Goal: Task Accomplishment & Management: Manage account settings

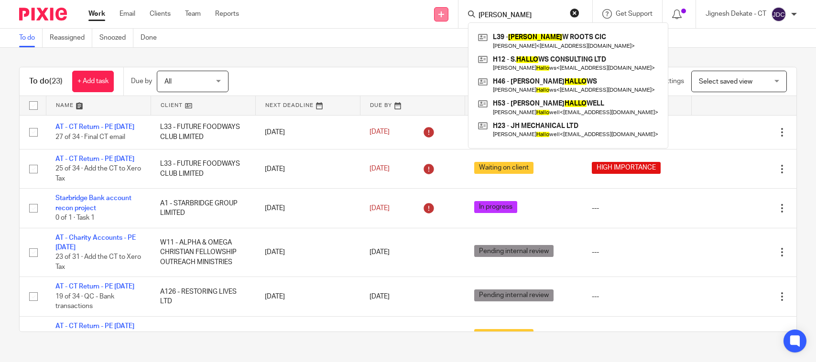
click at [433, 14] on div "Send new email Create task Add client Request signature Shallo L39 - SHALLO W R…" at bounding box center [534, 14] width 563 height 28
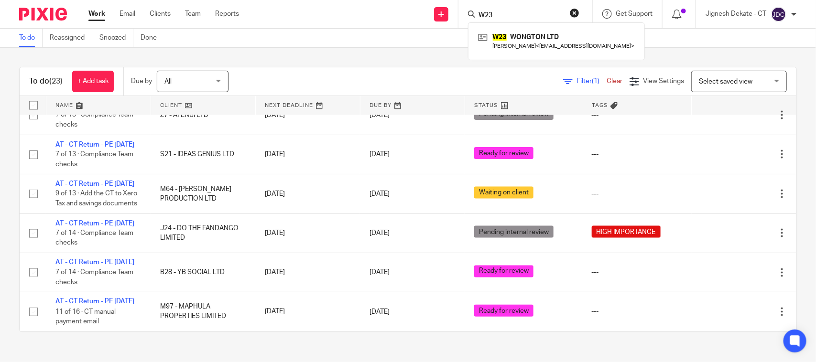
drag, startPoint x: 502, startPoint y: 11, endPoint x: 466, endPoint y: 13, distance: 35.9
click at [466, 13] on div "W23 W23 - WONGTON LTD Celeste Wong < tgitc_celeste@live.com >" at bounding box center [525, 14] width 134 height 28
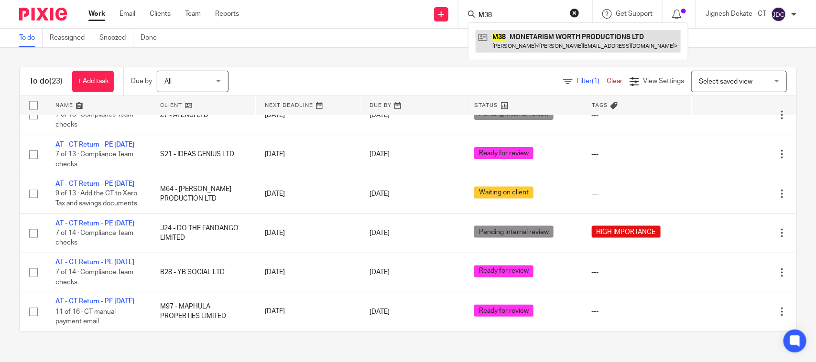
type input "M38"
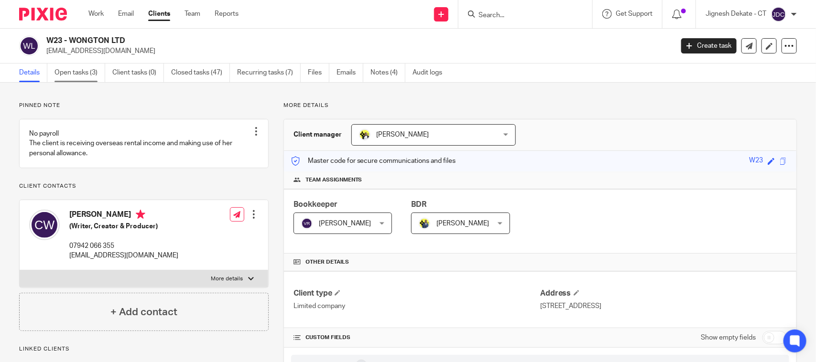
click at [71, 76] on link "Open tasks (3)" at bounding box center [79, 73] width 51 height 19
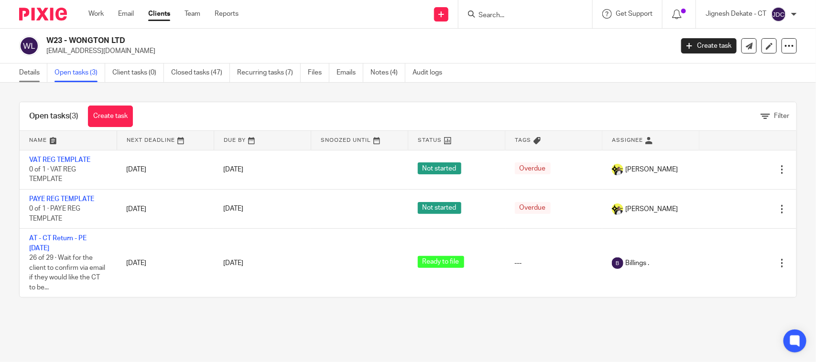
click at [27, 65] on link "Details" at bounding box center [33, 73] width 28 height 19
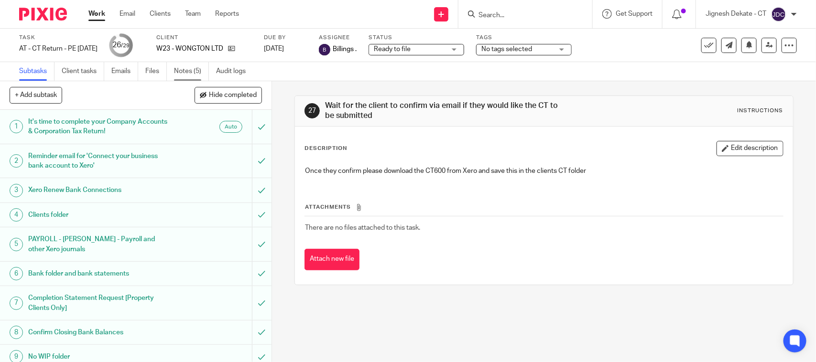
click at [180, 76] on link "Notes (5)" at bounding box center [191, 71] width 35 height 19
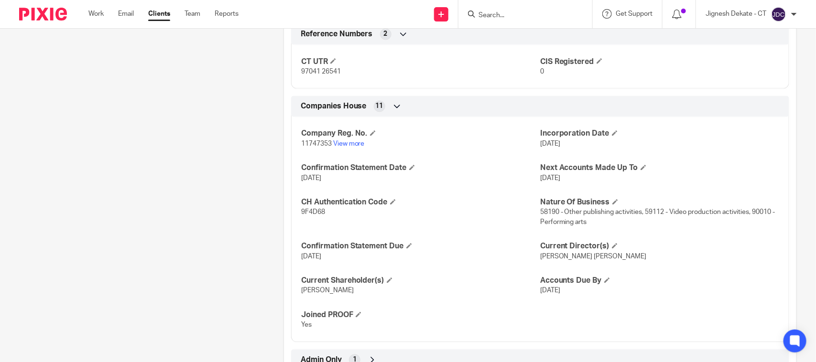
scroll to position [754, 0]
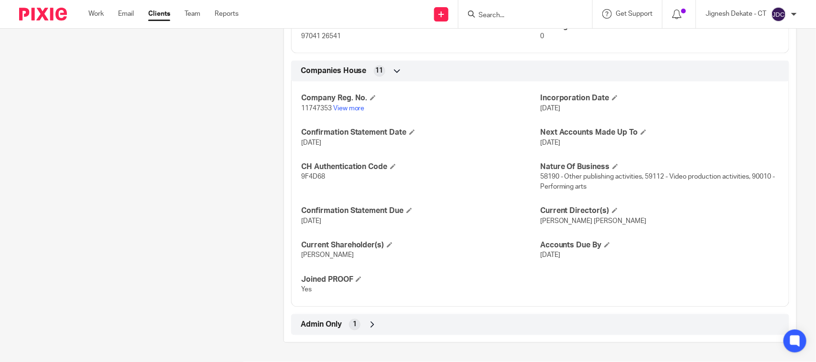
click at [309, 180] on span "9F4D68" at bounding box center [313, 177] width 24 height 7
copy span "9F4D68"
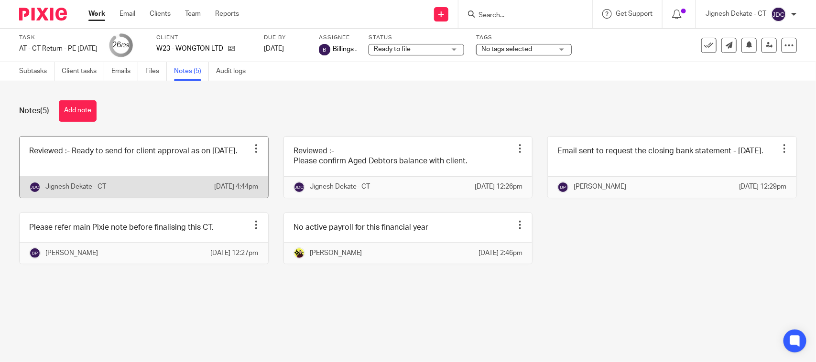
click at [136, 177] on link at bounding box center [144, 167] width 249 height 61
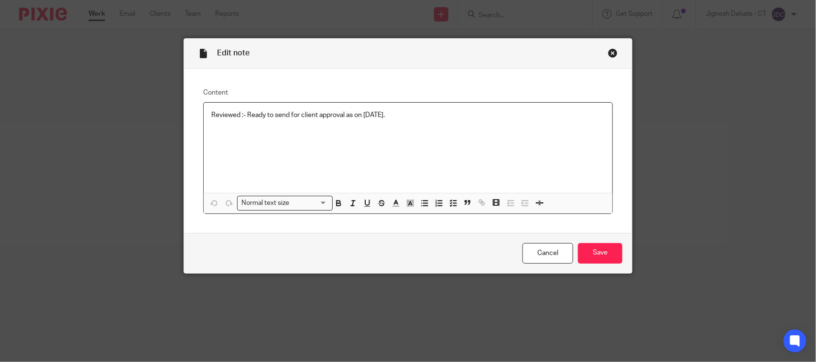
click at [409, 116] on p "Reviewed :- Ready to send for client approval as on [DATE]." at bounding box center [407, 115] width 393 height 10
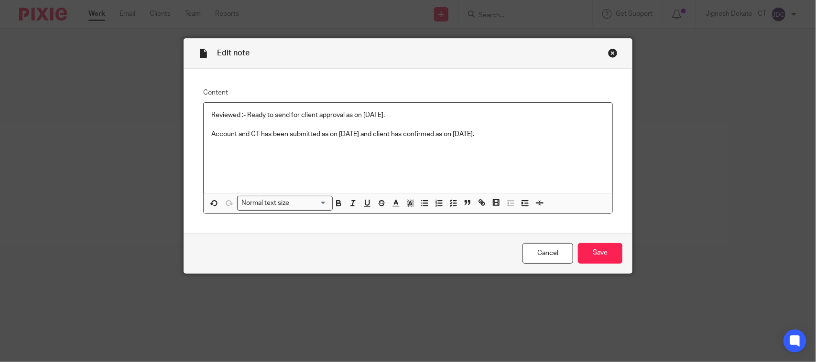
copy div "Reviewed :- Ready to send for client approval as on [DATE]. Account and CT has …"
click at [586, 246] on input "Save" at bounding box center [600, 253] width 44 height 21
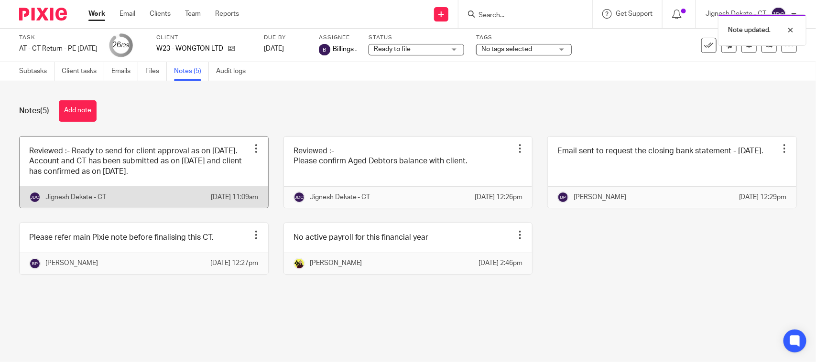
click at [162, 184] on link at bounding box center [144, 172] width 249 height 71
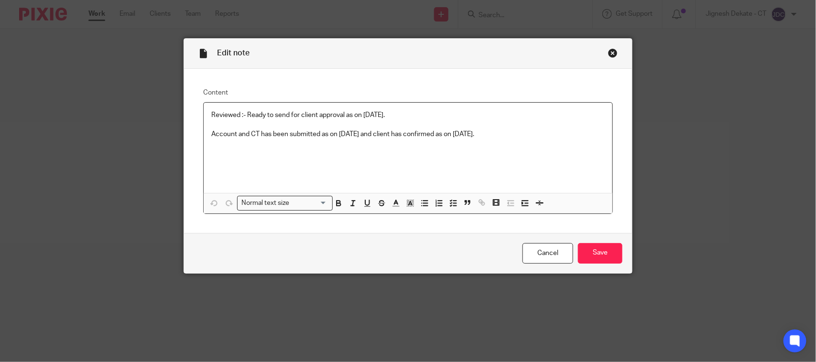
click at [391, 135] on p "Account and CT has been submitted as on 18/09/2025 and client has confirmed as …" at bounding box center [407, 135] width 393 height 10
click at [578, 249] on input "Save" at bounding box center [600, 253] width 44 height 21
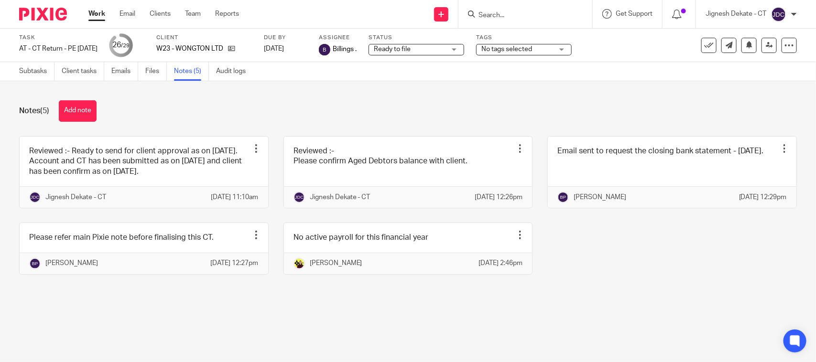
click at [146, 68] on ul "Subtasks Client tasks Emails Files Notes (5) Audit logs" at bounding box center [139, 71] width 241 height 19
click at [148, 68] on link "Files" at bounding box center [156, 71] width 22 height 19
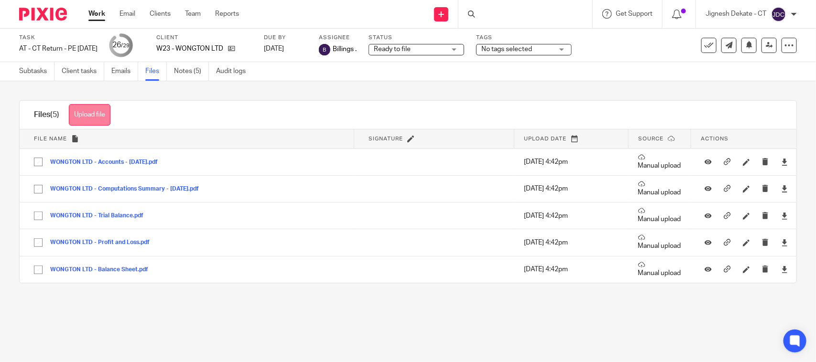
click at [92, 115] on button "Upload file" at bounding box center [90, 115] width 42 height 22
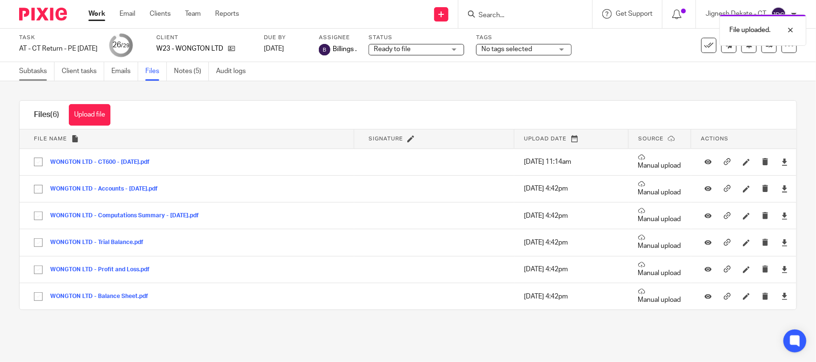
click at [26, 69] on link "Subtasks" at bounding box center [36, 71] width 35 height 19
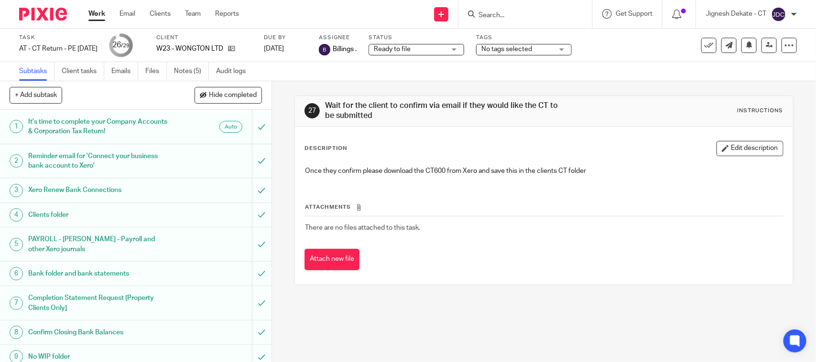
scroll to position [531, 0]
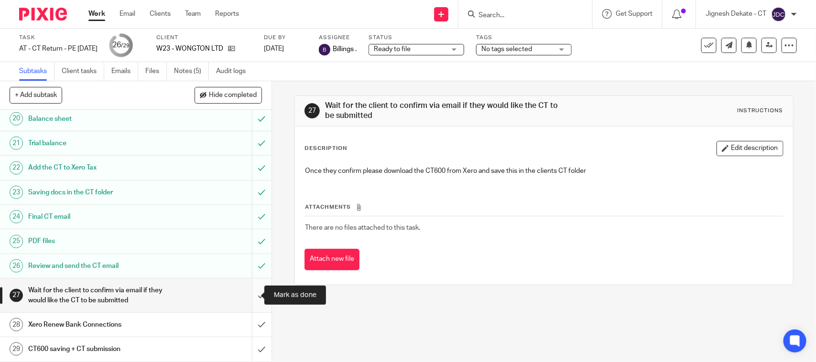
click at [249, 294] on input "submit" at bounding box center [135, 296] width 271 height 34
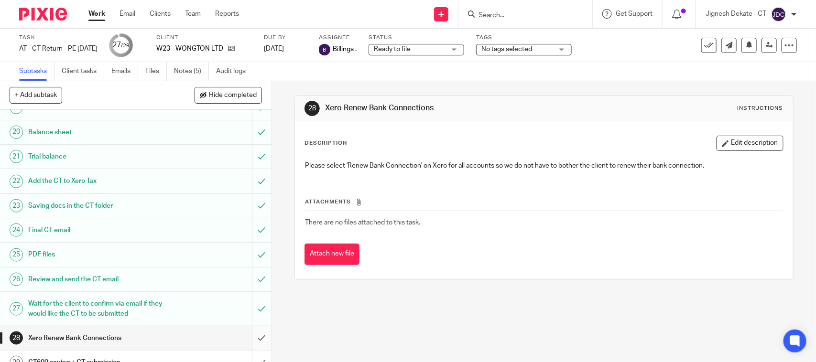
scroll to position [531, 0]
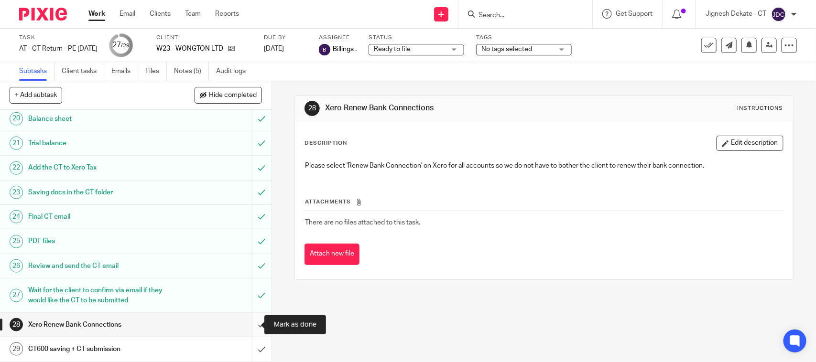
click at [249, 325] on input "submit" at bounding box center [135, 325] width 271 height 24
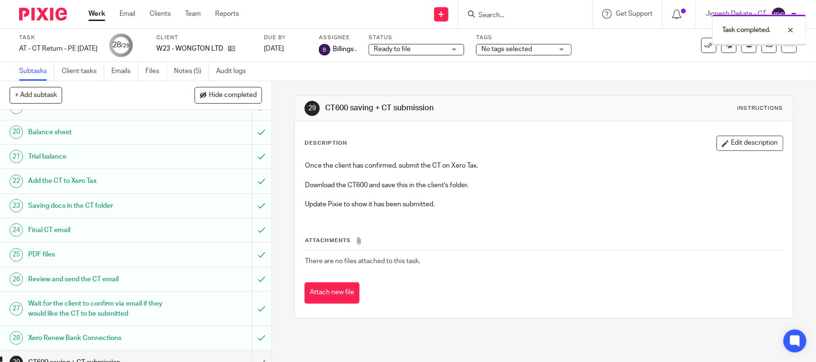
scroll to position [531, 0]
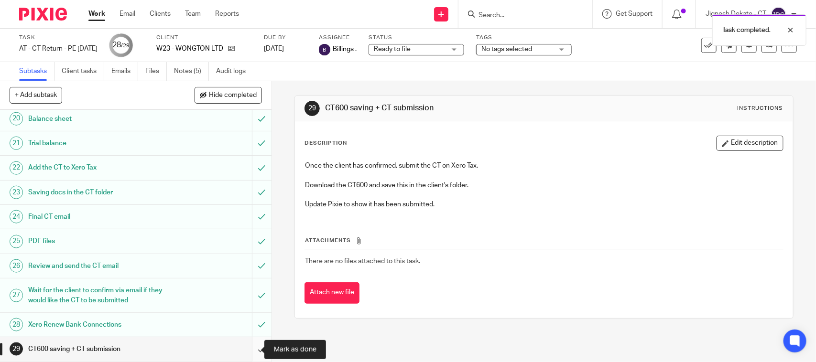
click at [250, 351] on input "submit" at bounding box center [135, 349] width 271 height 24
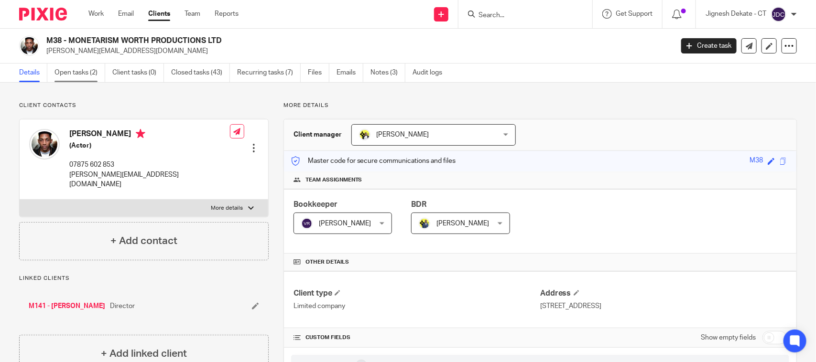
click at [84, 76] on link "Open tasks (2)" at bounding box center [79, 73] width 51 height 19
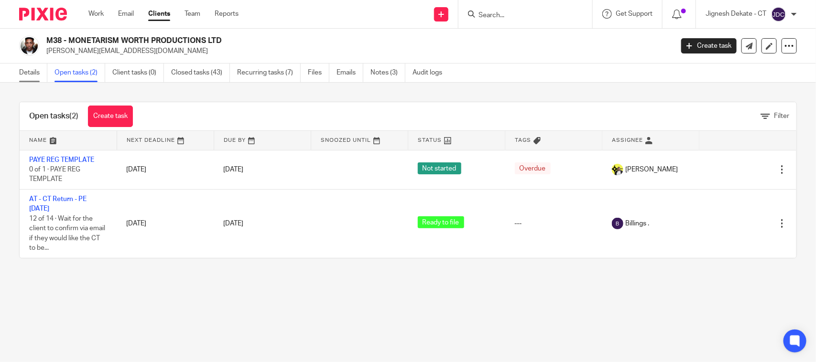
click at [31, 72] on link "Details" at bounding box center [33, 73] width 28 height 19
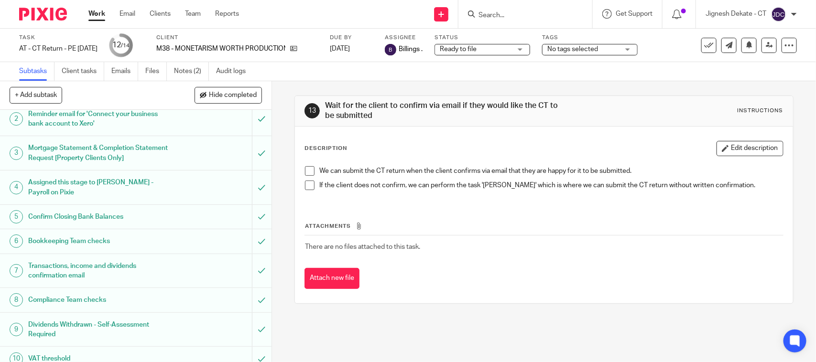
scroll to position [1, 0]
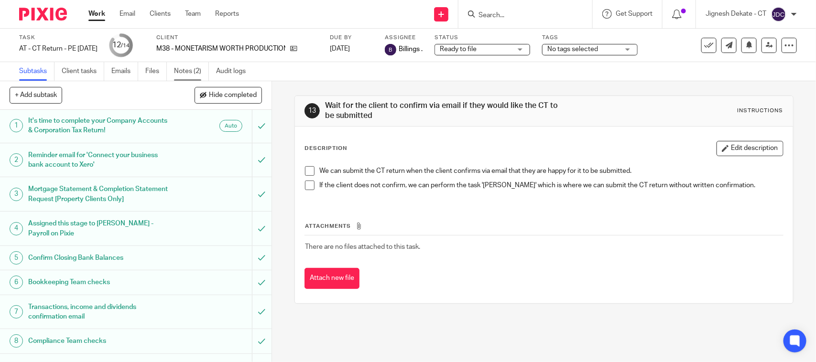
click at [185, 67] on link "Notes (2)" at bounding box center [191, 71] width 35 height 19
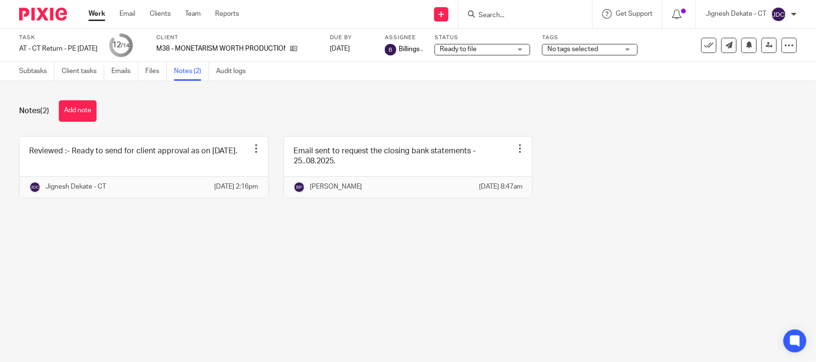
click at [104, 163] on link at bounding box center [144, 167] width 249 height 61
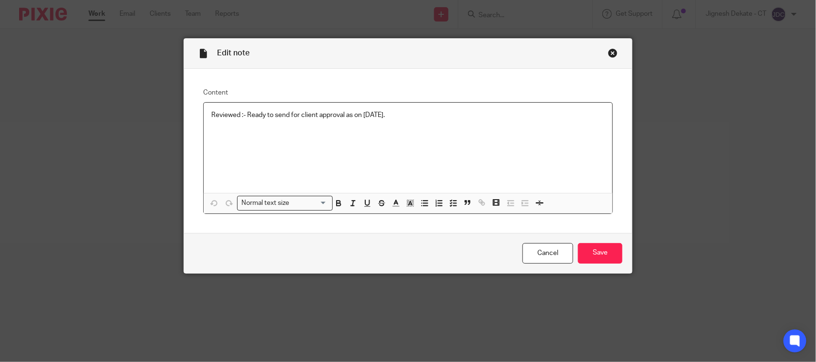
click at [427, 115] on p "Reviewed :- Ready to send for client approval as on [DATE]." at bounding box center [407, 115] width 393 height 10
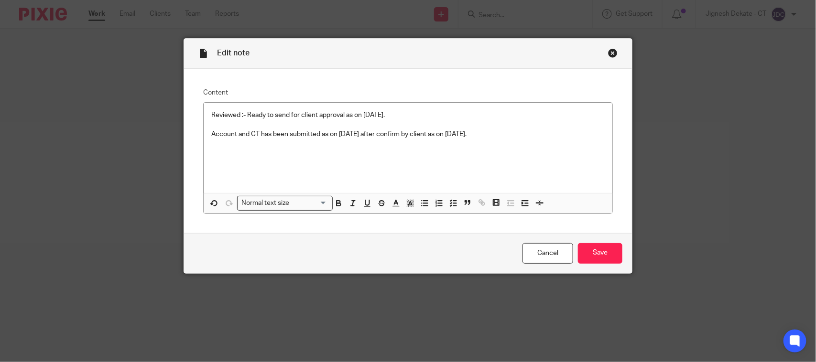
click at [521, 123] on p at bounding box center [407, 125] width 393 height 10
click at [510, 130] on p "Account and CT has been submitted as on [DATE] after confirm by client as on [D…" at bounding box center [407, 135] width 393 height 10
click at [591, 247] on input "Save" at bounding box center [600, 253] width 44 height 21
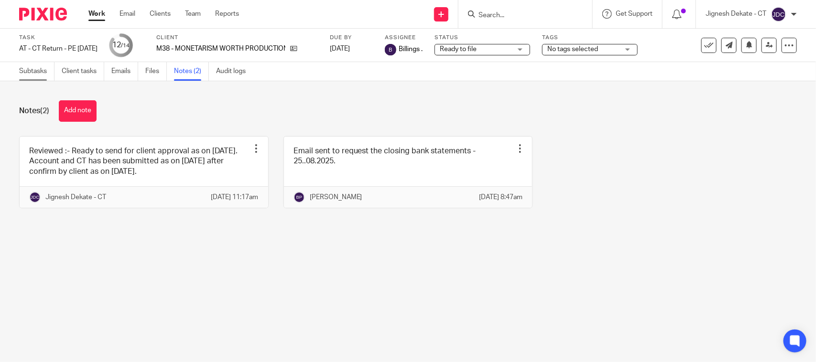
click at [29, 70] on link "Subtasks" at bounding box center [36, 71] width 35 height 19
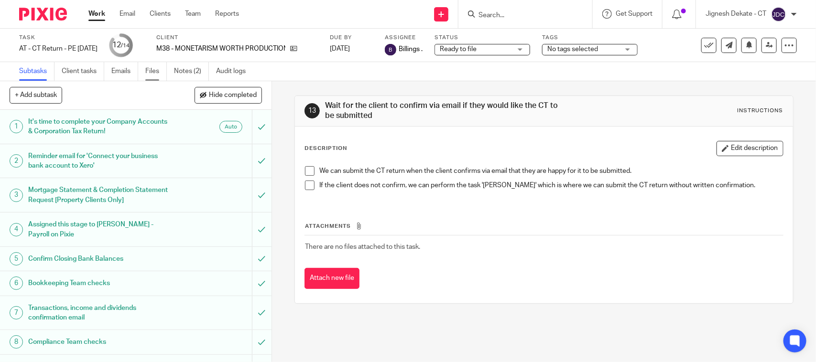
click at [151, 70] on link "Files" at bounding box center [156, 71] width 22 height 19
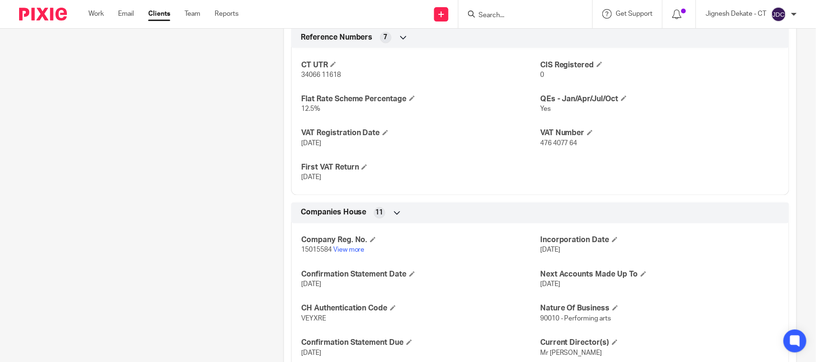
scroll to position [875, 0]
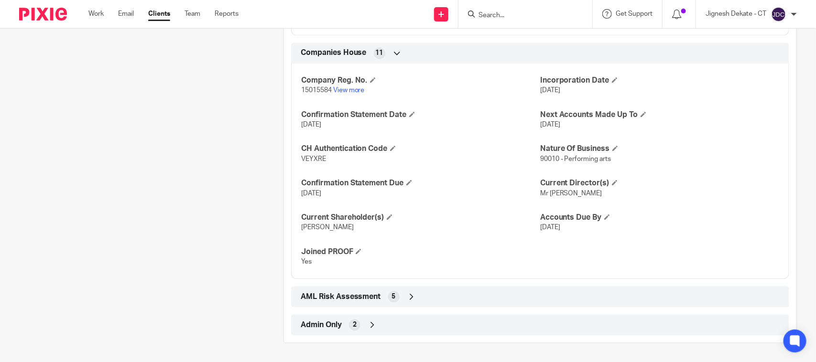
click at [312, 160] on span "VEYXRE" at bounding box center [313, 159] width 25 height 7
copy span "VEYXRE"
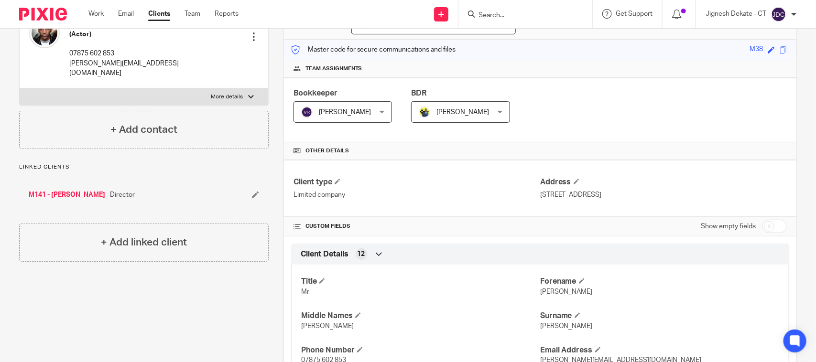
scroll to position [0, 0]
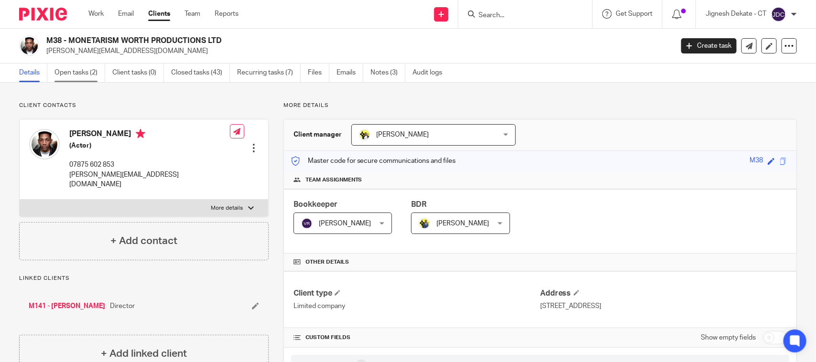
click at [85, 76] on link "Open tasks (2)" at bounding box center [79, 73] width 51 height 19
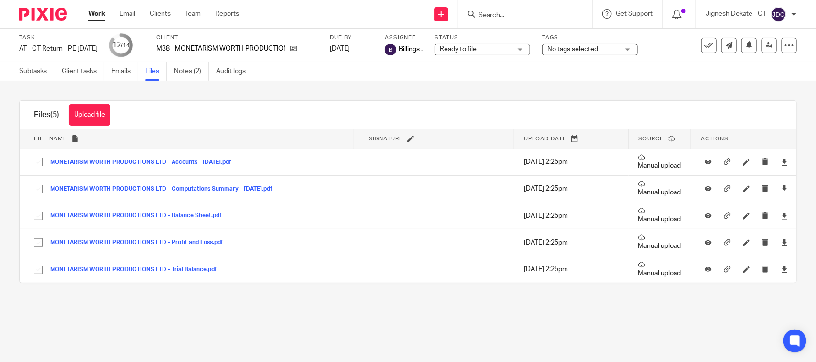
drag, startPoint x: 76, startPoint y: 119, endPoint x: 234, endPoint y: 137, distance: 158.8
click at [76, 119] on button "Upload file" at bounding box center [90, 115] width 42 height 22
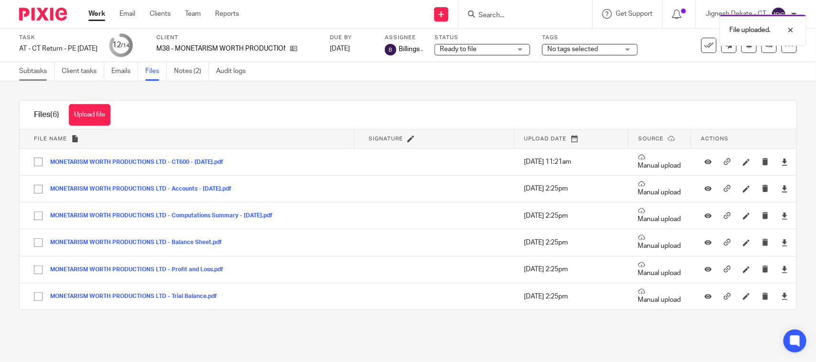
click at [39, 75] on link "Subtasks" at bounding box center [36, 71] width 35 height 19
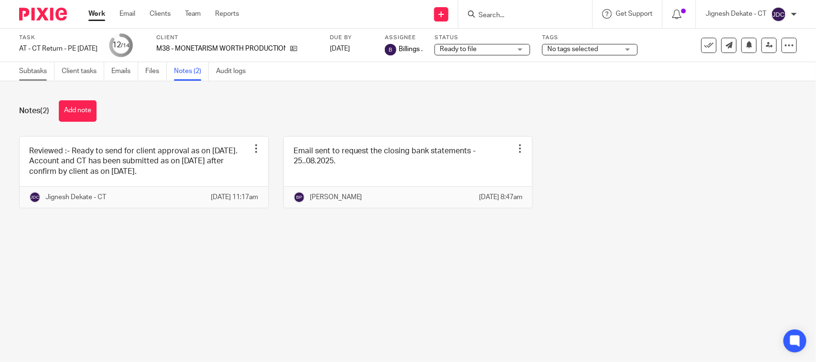
click at [31, 75] on link "Subtasks" at bounding box center [36, 71] width 35 height 19
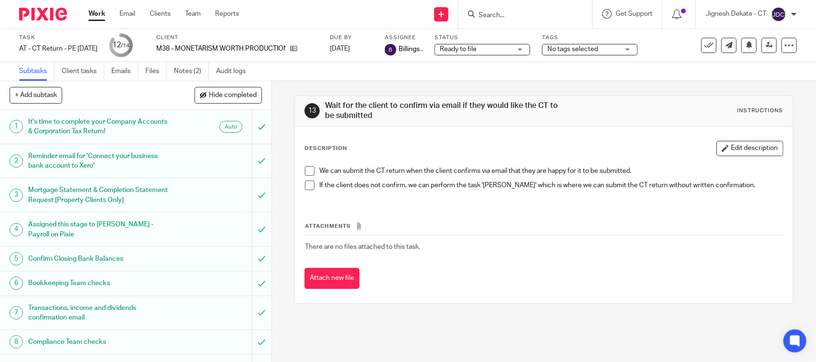
scroll to position [180, 0]
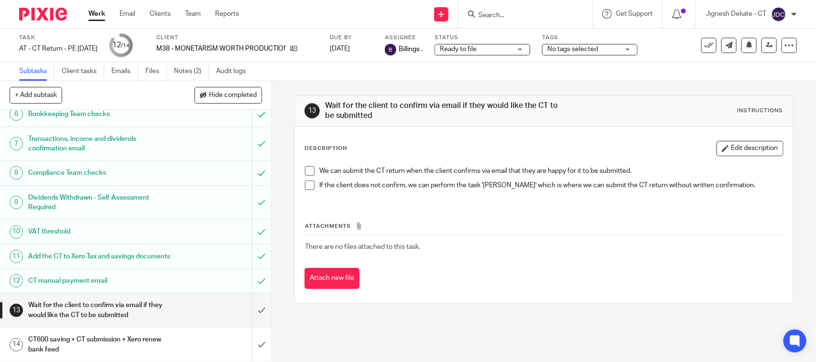
click at [305, 170] on span at bounding box center [310, 171] width 10 height 10
click at [305, 183] on span at bounding box center [310, 186] width 10 height 10
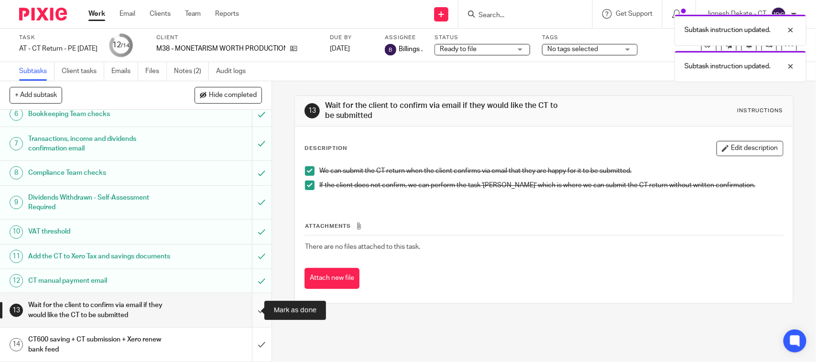
click at [250, 313] on input "submit" at bounding box center [135, 310] width 271 height 34
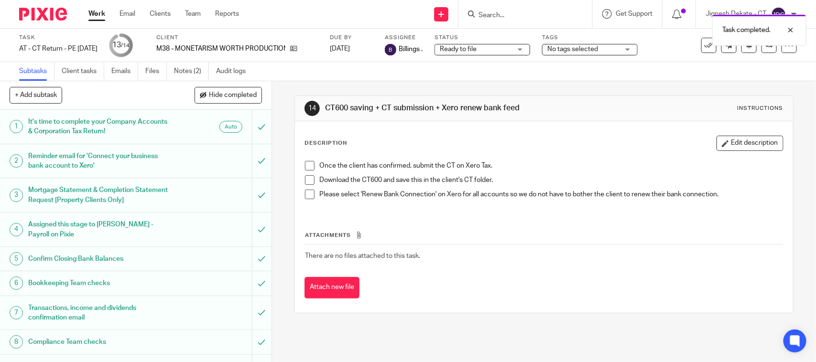
click at [307, 165] on span at bounding box center [310, 166] width 10 height 10
click at [305, 181] on span at bounding box center [310, 180] width 10 height 10
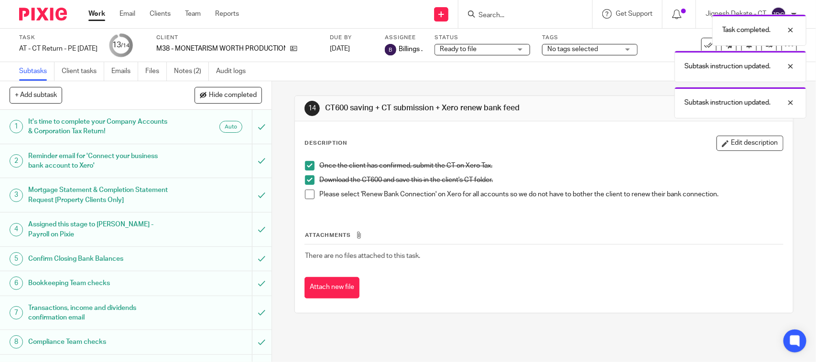
click at [307, 195] on span at bounding box center [310, 195] width 10 height 10
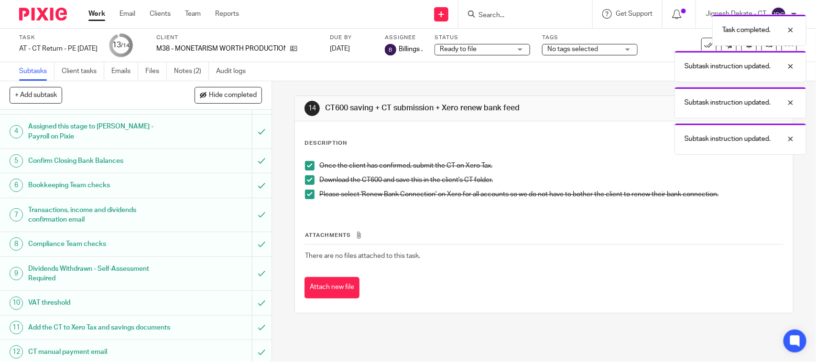
scroll to position [180, 0]
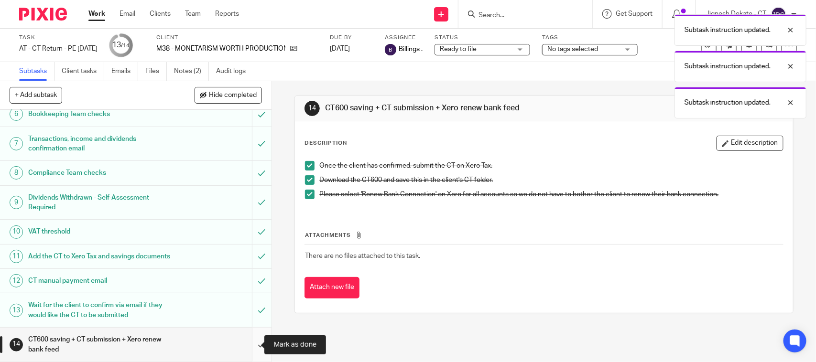
click at [251, 346] on input "submit" at bounding box center [135, 345] width 271 height 34
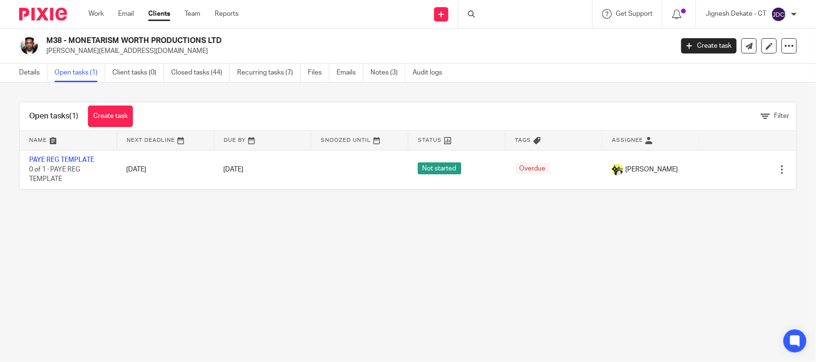
click at [507, 16] on div at bounding box center [525, 14] width 134 height 28
click at [477, 18] on div at bounding box center [525, 14] width 134 height 28
click at [478, 15] on input "Search" at bounding box center [521, 15] width 86 height 9
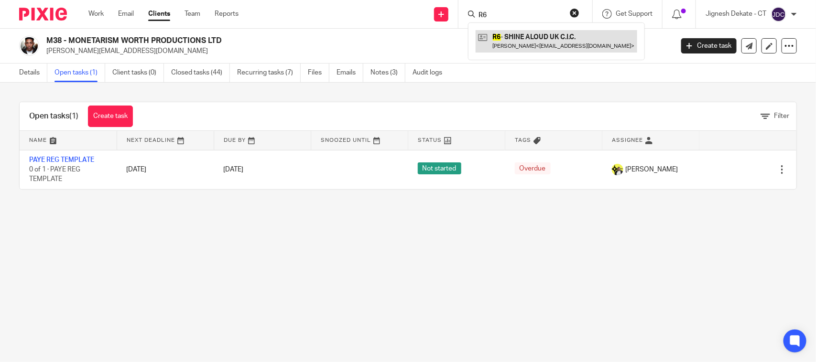
type input "R6"
click at [522, 44] on link at bounding box center [557, 41] width 162 height 22
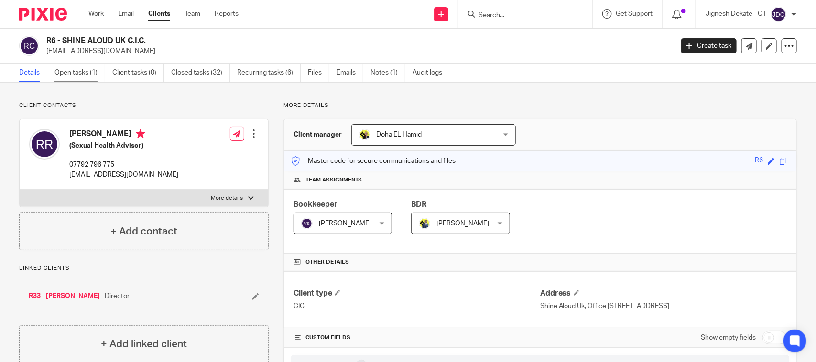
click at [80, 72] on link "Open tasks (1)" at bounding box center [79, 73] width 51 height 19
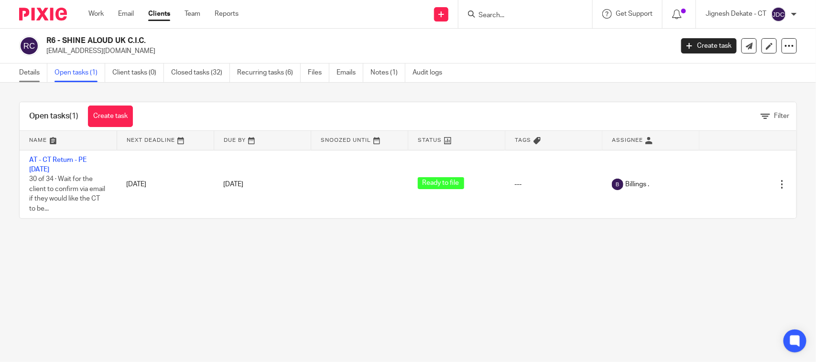
click at [27, 78] on link "Details" at bounding box center [33, 73] width 28 height 19
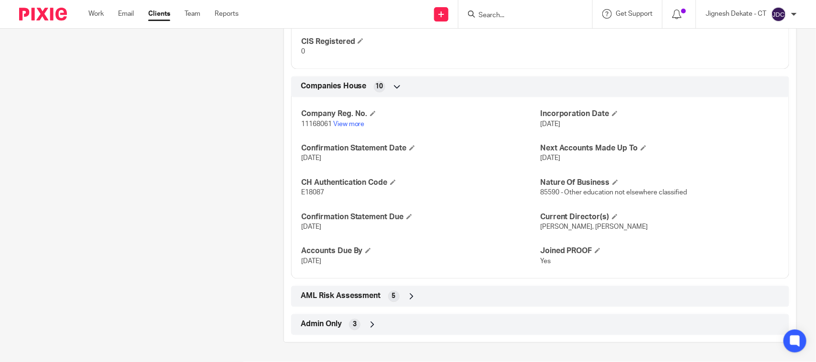
scroll to position [792, 0]
click at [309, 191] on span "E18087" at bounding box center [312, 193] width 23 height 7
copy span "E18087"
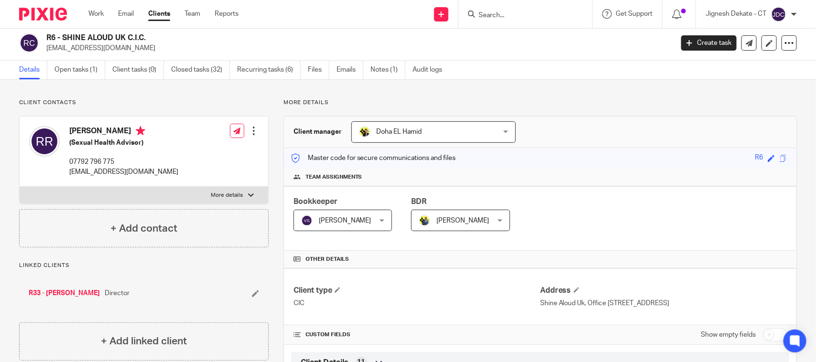
scroll to position [0, 0]
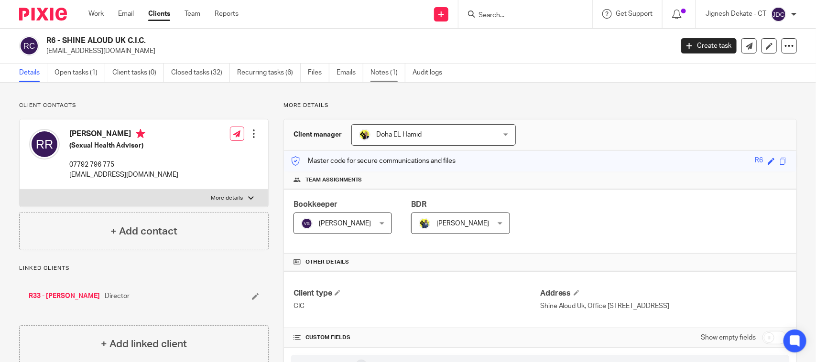
click at [385, 79] on link "Notes (1)" at bounding box center [387, 73] width 35 height 19
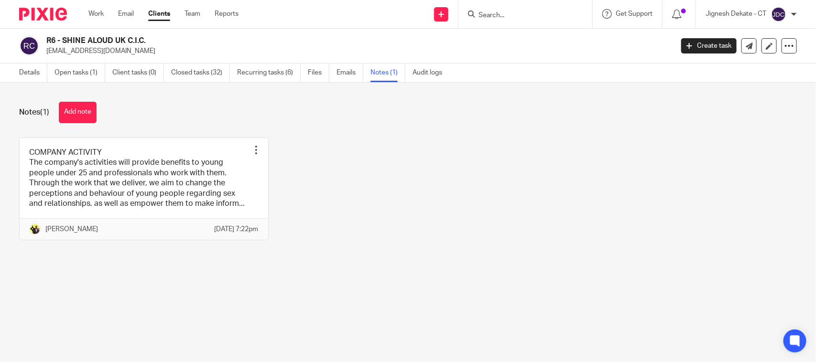
click at [151, 208] on link at bounding box center [144, 189] width 249 height 102
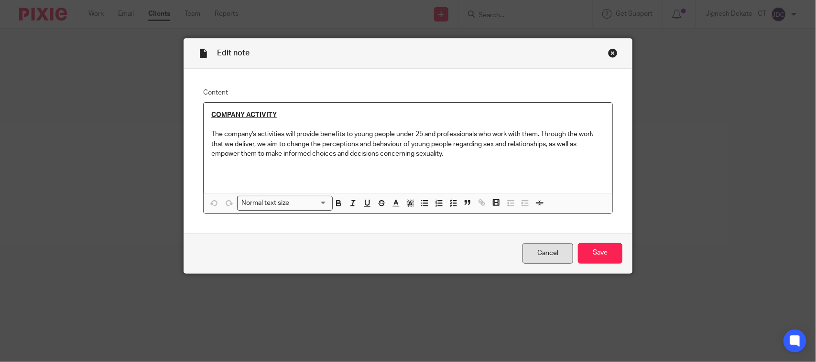
click at [536, 249] on link "Cancel" at bounding box center [547, 253] width 51 height 21
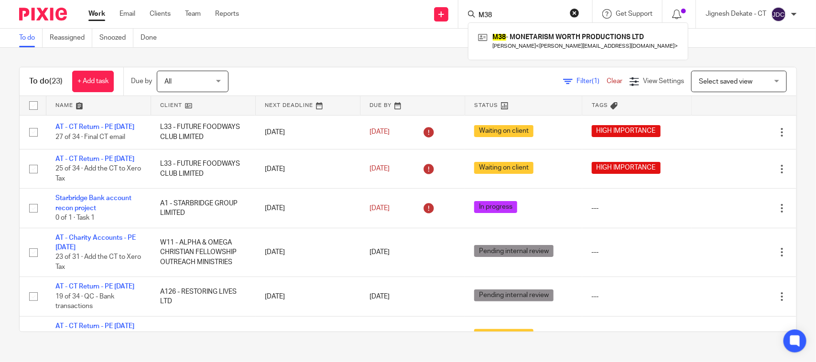
scroll to position [842, 0]
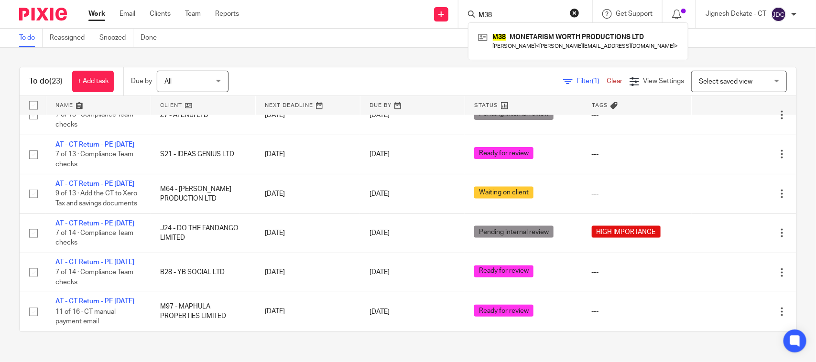
click at [510, 12] on input "M38" at bounding box center [521, 15] width 86 height 9
drag, startPoint x: 515, startPoint y: 13, endPoint x: 364, endPoint y: 14, distance: 150.6
click at [364, 14] on div "Send new email Create task Add client Request signature M38 M38 - MONETARISM WO…" at bounding box center [534, 14] width 563 height 28
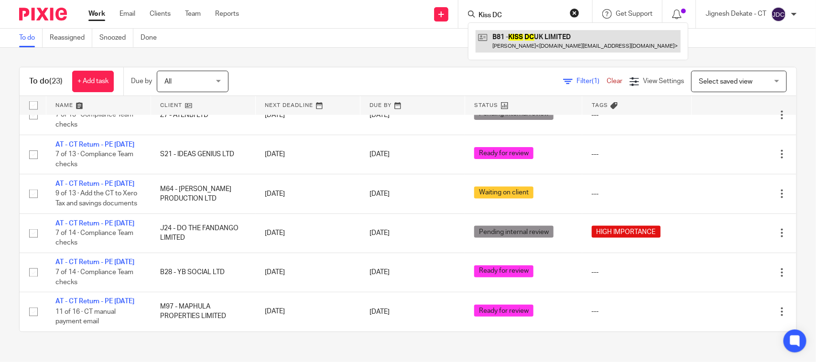
type input "Kiss DC"
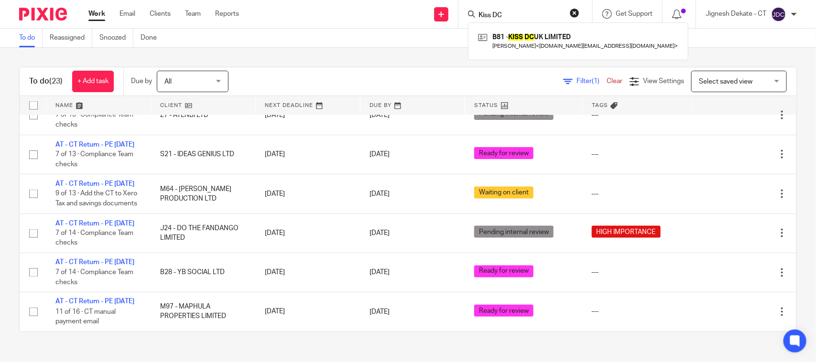
drag, startPoint x: 577, startPoint y: 6, endPoint x: 572, endPoint y: 11, distance: 7.5
click at [577, 6] on div "Kiss DC B81 - KISS DC UK LIMITED Mina Im < [DOMAIN_NAME][EMAIL_ADDRESS][DOMAIN_…" at bounding box center [525, 14] width 134 height 28
click at [570, 13] on button "reset" at bounding box center [575, 13] width 10 height 10
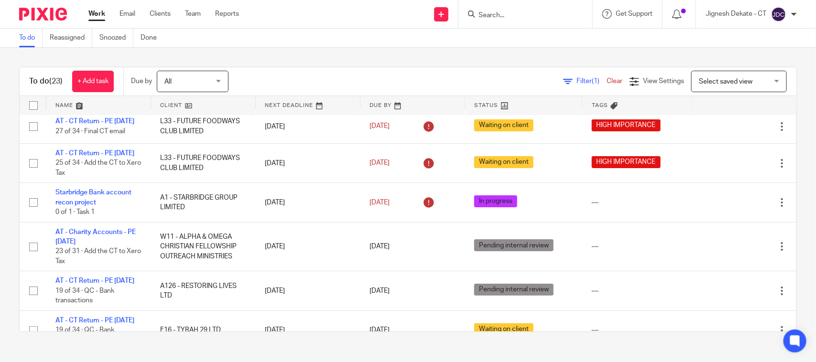
scroll to position [0, 0]
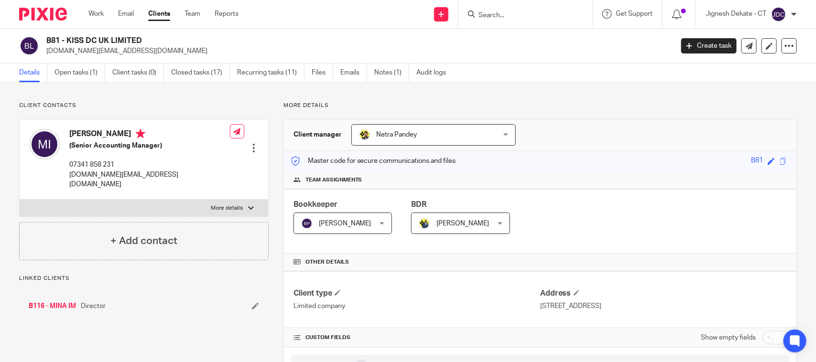
drag, startPoint x: 142, startPoint y: 41, endPoint x: 48, endPoint y: 44, distance: 94.2
click at [48, 44] on h2 "B81 - KISS DC UK LIMITED" at bounding box center [294, 41] width 496 height 10
copy h2 "B81 - KISS DC UK LIMITED"
drag, startPoint x: 65, startPoint y: 136, endPoint x: 87, endPoint y: 136, distance: 22.0
click at [87, 136] on div "Mina Im (Senior Accounting Manager) 07341 858 231 mina.im@kissuk.com" at bounding box center [129, 159] width 201 height 70
